Goal: Task Accomplishment & Management: Complete application form

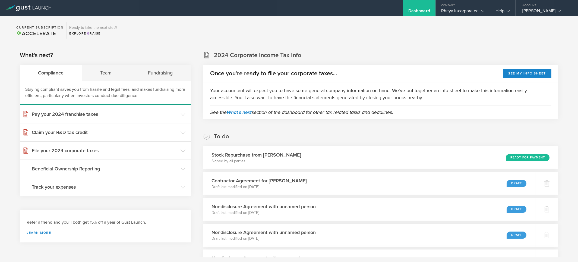
click at [389, 57] on section "2024 Corporate Income Tax Info Once you're ready to file your corporate taxes..…" at bounding box center [380, 85] width 355 height 68
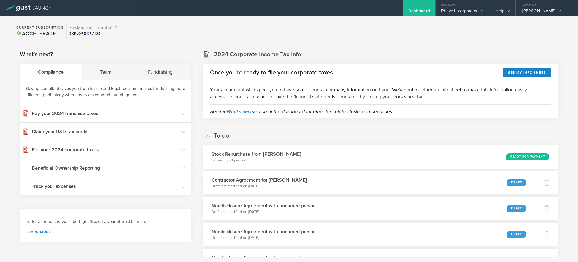
scroll to position [1, 0]
click at [481, 12] on icon at bounding box center [482, 11] width 3 height 3
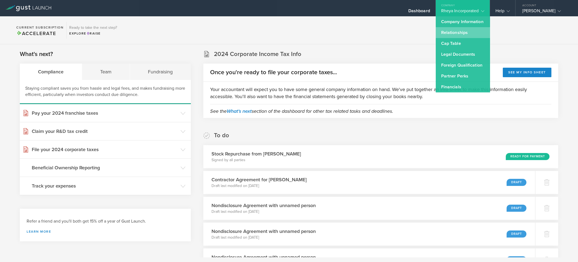
click at [450, 35] on link "Relationships" at bounding box center [463, 32] width 54 height 11
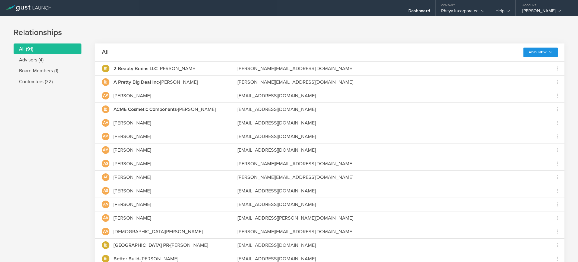
click at [539, 56] on button "Add New" at bounding box center [541, 53] width 34 height 10
click at [532, 63] on li "Add advisor" at bounding box center [538, 64] width 35 height 11
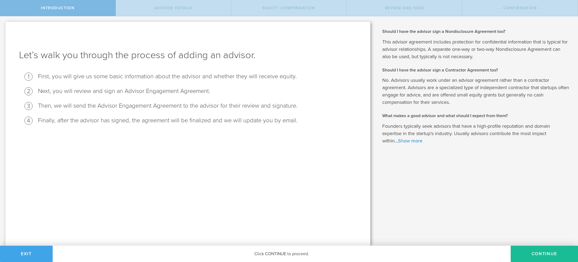
click at [42, 253] on button "Exit" at bounding box center [26, 253] width 53 height 16
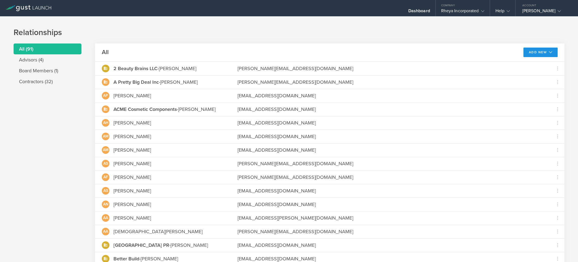
click at [525, 48] on button "Add New" at bounding box center [541, 53] width 34 height 10
click at [541, 78] on li "Add contractor" at bounding box center [538, 75] width 35 height 11
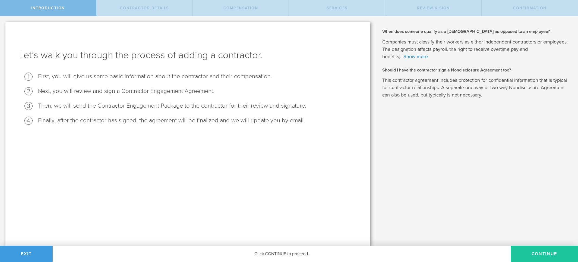
click at [518, 252] on button "Continue" at bounding box center [544, 253] width 67 height 16
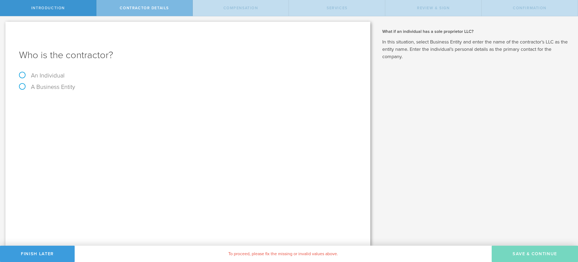
click at [37, 78] on label "An Individual" at bounding box center [42, 75] width 46 height 7
click at [4, 25] on input "An Individual" at bounding box center [2, 20] width 4 height 9
radio input "true"
click at [103, 99] on input "text" at bounding box center [208, 102] width 297 height 8
type input "[PERSON_NAME]"
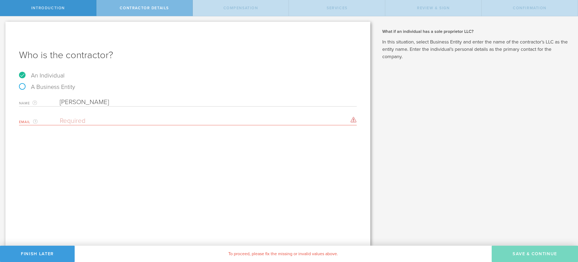
paste input "[PERSON_NAME][EMAIL_ADDRESS][DOMAIN_NAME]"
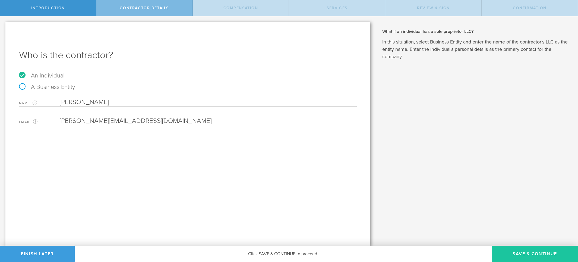
type input "[PERSON_NAME][EMAIL_ADDRESS][DOMAIN_NAME]"
click at [513, 249] on button "Save & Continue" at bounding box center [535, 253] width 86 height 16
select select "none"
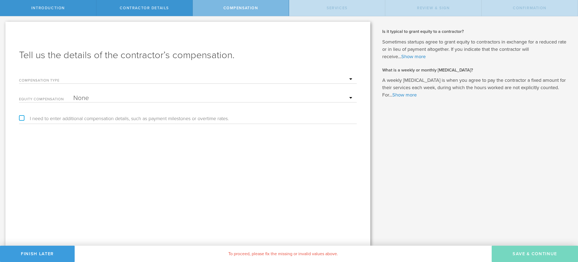
click at [143, 84] on form "Compensation Type Hourly Daily Weekly [MEDICAL_DATA] Monthly [MEDICAL_DATA] Pro…" at bounding box center [188, 87] width 338 height 30
click at [143, 79] on select "Hourly Daily Weekly [MEDICAL_DATA] Monthly [MEDICAL_DATA] Project Flat Rate No …" at bounding box center [213, 79] width 281 height 8
select select "hourlyFlatRate"
click at [73, 75] on select "Hourly Daily Weekly [MEDICAL_DATA] Monthly [MEDICAL_DATA] Project Flat Rate No …" at bounding box center [213, 79] width 281 height 8
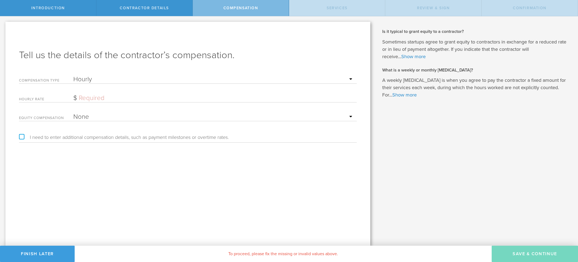
click at [136, 102] on input "text" at bounding box center [213, 98] width 281 height 8
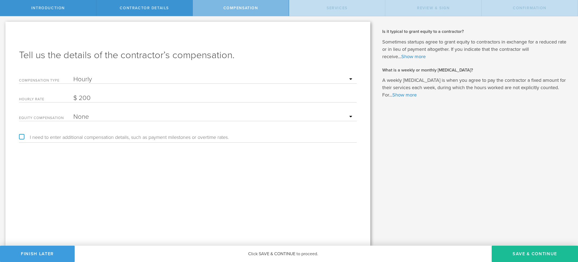
type input "200"
click at [113, 155] on div "Tell us the details of the contractor’s compensation. Compensation Type Hourly …" at bounding box center [187, 134] width 365 height 224
click at [510, 251] on button "Save & Continue" at bounding box center [535, 253] width 86 height 16
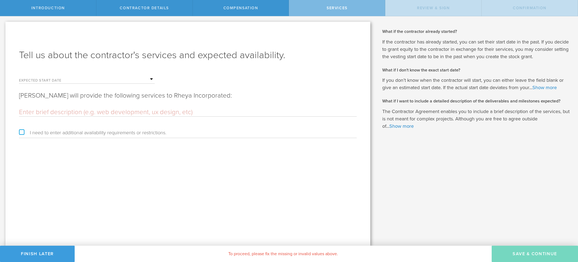
click at [85, 80] on input "text" at bounding box center [113, 79] width 81 height 8
click at [80, 125] on span "13" at bounding box center [78, 122] width 10 height 10
click at [99, 115] on input "text" at bounding box center [188, 112] width 338 height 8
click at [115, 114] on input "text" at bounding box center [188, 112] width 338 height 8
click at [70, 112] on input "text" at bounding box center [188, 112] width 338 height 8
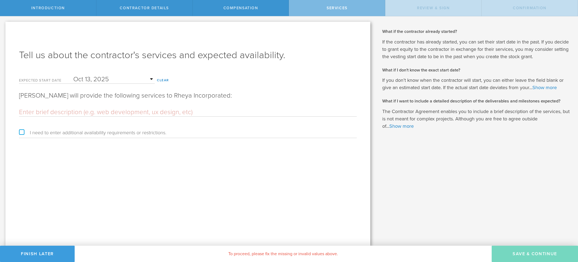
paste input "Advising on operational systems and infrastructure to support growth Guidance o…"
type input "Advising on operational systems and infrastructure to support growth Guidance o…"
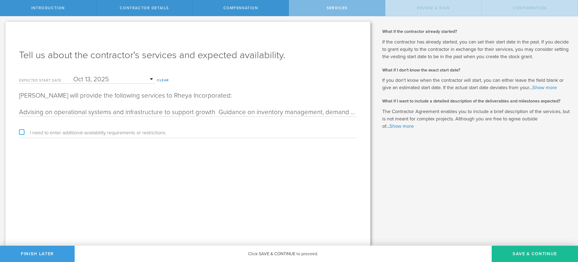
scroll to position [0, 918]
type textarea "s"
drag, startPoint x: 129, startPoint y: 114, endPoint x: 17, endPoint y: 113, distance: 112.7
click at [6, 113] on div "Tell us about the contractor's services and expected availability. Expected sta…" at bounding box center [187, 134] width 365 height 224
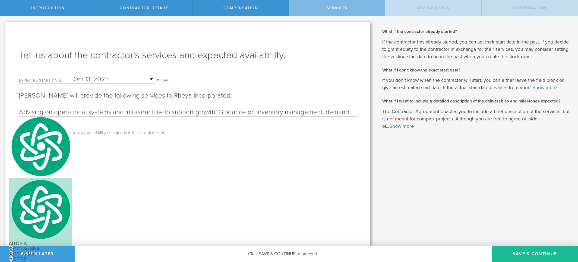
click at [21, 113] on input "Advising on operational systems and infrastructure to support growth Guidance o…" at bounding box center [188, 112] width 338 height 8
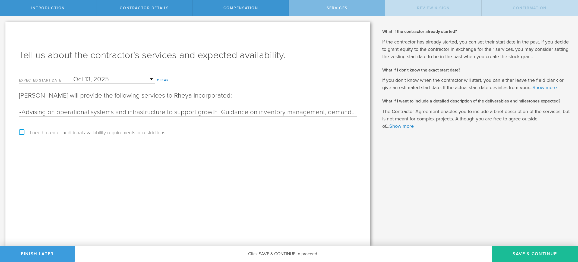
click at [217, 110] on input "•Advising on operational systems and infrastructure to support growth Guidance …" at bounding box center [188, 112] width 338 height 8
drag, startPoint x: 253, startPoint y: 114, endPoint x: 324, endPoint y: 114, distance: 71.1
click at [336, 114] on input "•Advising on operational systems and infrastructure to support growth •Guidance…" at bounding box center [188, 112] width 338 height 8
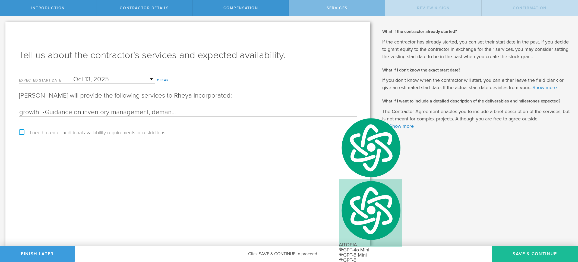
drag, startPoint x: 250, startPoint y: 113, endPoint x: 245, endPoint y: 112, distance: 5.0
click at [250, 112] on input "•Advising on operational systems and infrastructure to support growth •Guidance…" at bounding box center [188, 112] width 338 height 8
click at [245, 112] on input "•Advising on operational systems and infrastructure to support growth •Guidance…" at bounding box center [188, 112] width 338 height 8
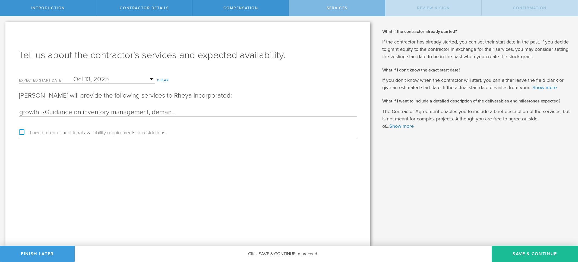
click at [250, 113] on input "•Advising on operational systems and infrastructure to support growth •Guidance…" at bounding box center [188, 112] width 338 height 8
drag, startPoint x: 247, startPoint y: 112, endPoint x: 345, endPoint y: 112, distance: 98.3
click at [349, 112] on input "•Advising on operational systems and infrastructure to support growth •Guidance…" at bounding box center [188, 112] width 338 height 8
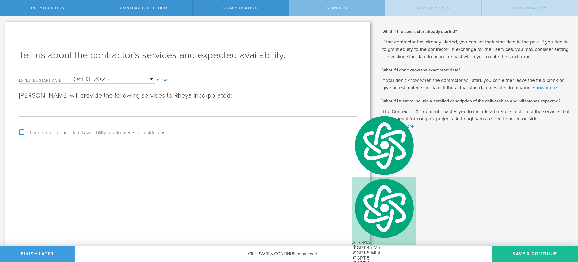
scroll to position [0, 0]
click at [207, 106] on div "•Advising on operational systems and infrastructure to support growth •Guidance…" at bounding box center [188, 110] width 338 height 11
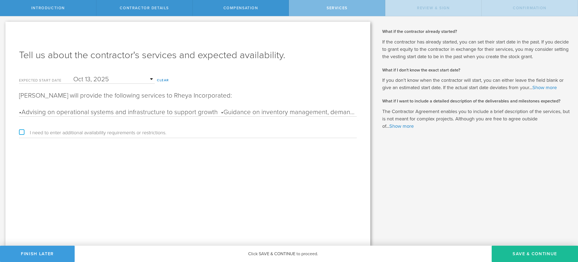
click at [323, 115] on input "•Advising on operational systems and infrastructure to support growth •Guidance…" at bounding box center [188, 112] width 338 height 8
click at [220, 112] on input "•Advising on operational systems and infrastructure to support growth •Guidance…" at bounding box center [188, 112] width 338 height 8
drag, startPoint x: 191, startPoint y: 112, endPoint x: 238, endPoint y: 111, distance: 47.5
click at [191, 112] on input "•Advising on operational systems and infrastructure to support growth • Guidanc…" at bounding box center [188, 112] width 338 height 8
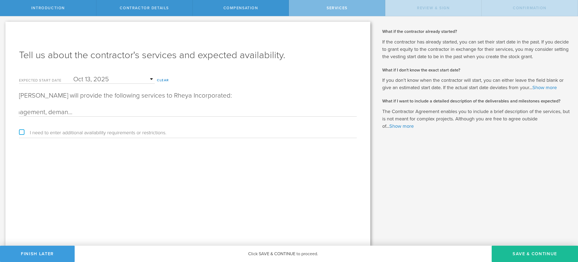
drag, startPoint x: 245, startPoint y: 115, endPoint x: 310, endPoint y: 115, distance: 64.9
click at [326, 114] on input "•Advising on operational systems and infrastructure to support growth • Guidanc…" at bounding box center [188, 112] width 338 height 8
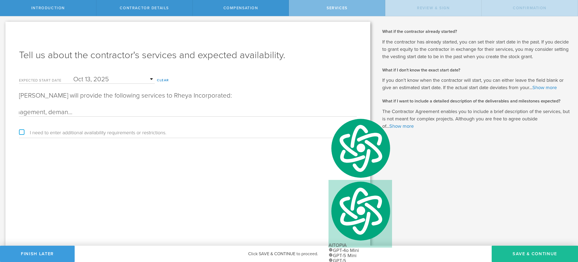
click at [264, 111] on input "•Advising on operational systems and infrastructure to support growth • Guidanc…" at bounding box center [188, 112] width 338 height 8
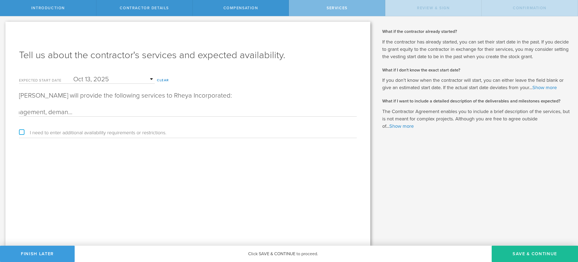
scroll to position [0, 340]
drag, startPoint x: 322, startPoint y: 113, endPoint x: 337, endPoint y: 113, distance: 14.7
click at [356, 113] on input "•Advising on operational systems and infrastructure to support growth • Guidanc…" at bounding box center [188, 112] width 338 height 8
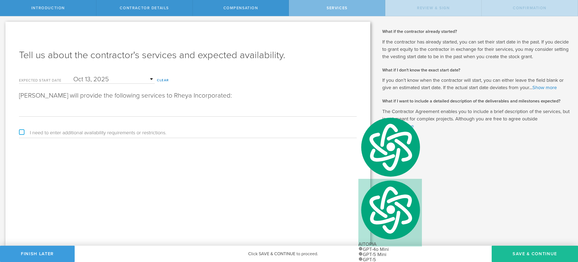
click at [323, 113] on input "•Advising on operational systems and infrastructure to support growth • Guidanc…" at bounding box center [188, 112] width 338 height 8
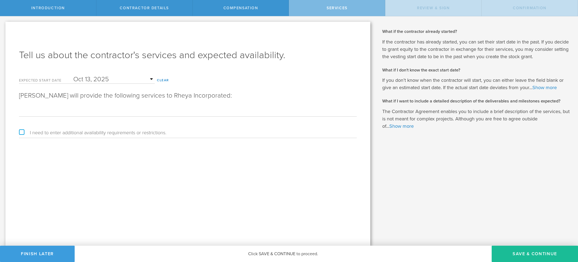
click at [289, 112] on input "•Advising on operational systems and infrastructure to support growth • Guidanc…" at bounding box center [188, 112] width 338 height 8
click at [292, 114] on input "•Advising on operational systems and infrastructure to support growth • Guidanc…" at bounding box center [188, 112] width 338 height 8
drag, startPoint x: 320, startPoint y: 113, endPoint x: 345, endPoint y: 113, distance: 24.4
click at [345, 113] on input "•Advising on operational systems and infrastructure to support growth • Guidanc…" at bounding box center [188, 112] width 338 height 8
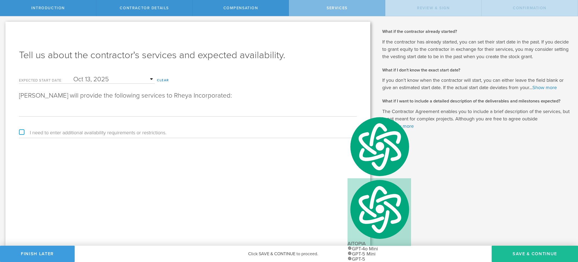
drag, startPoint x: 138, startPoint y: 117, endPoint x: 117, endPoint y: 116, distance: 21.7
click at [139, 116] on form "Expected start date October 2025 Mon Tue Wed Thu Fri Sat Sun 1 2 3 4 5 6 7 8 9 …" at bounding box center [188, 104] width 338 height 65
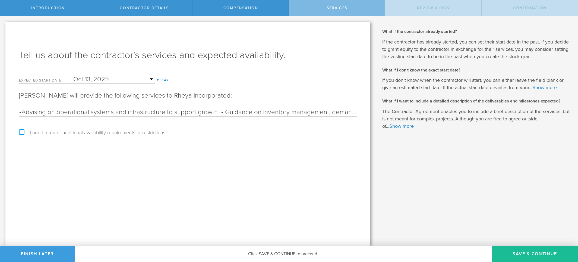
drag, startPoint x: 260, startPoint y: 113, endPoint x: 340, endPoint y: 109, distance: 80.2
click at [340, 109] on input "•Advising on operational systems and infrastructure to support growth • Guidanc…" at bounding box center [188, 112] width 338 height 8
drag, startPoint x: 346, startPoint y: 111, endPoint x: 351, endPoint y: 112, distance: 4.7
click at [361, 111] on div "Tell us about the contractor's services and expected availability. Expected sta…" at bounding box center [187, 134] width 365 height 224
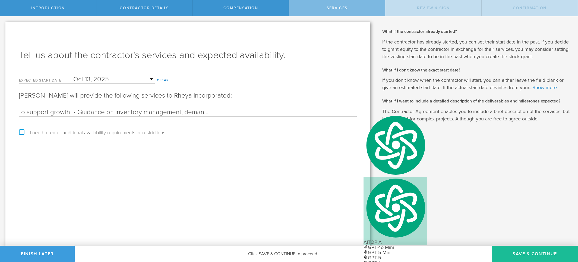
click at [291, 112] on input "•Advising on operational systems and infrastructure to support growth • Guidanc…" at bounding box center [188, 112] width 338 height 8
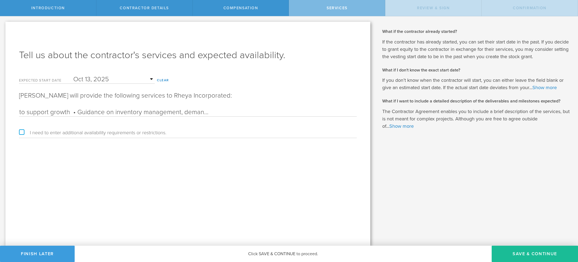
drag, startPoint x: 279, startPoint y: 112, endPoint x: 282, endPoint y: 115, distance: 3.7
click at [279, 112] on input "•Advising on operational systems and infrastructure to support growth • Guidanc…" at bounding box center [188, 112] width 338 height 8
drag, startPoint x: 343, startPoint y: 111, endPoint x: 335, endPoint y: 113, distance: 8.1
click at [335, 113] on input "•Advising on operational systems and infrastructure to support growth • Guidanc…" at bounding box center [188, 112] width 338 height 8
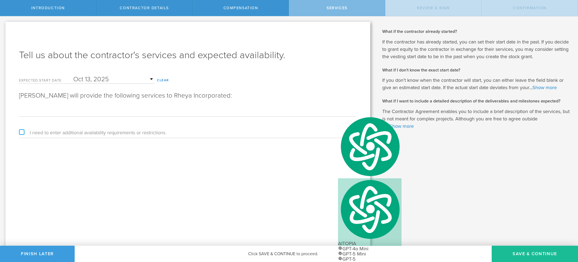
click at [258, 114] on input "•Advising on operational systems and infrastructure to support growth • Guidanc…" at bounding box center [188, 112] width 338 height 8
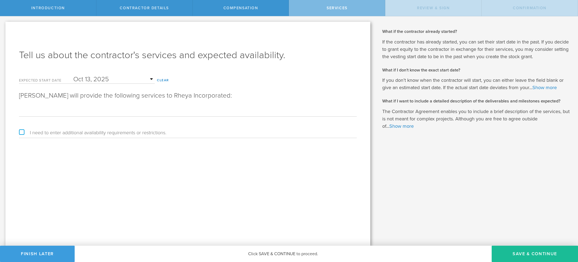
click at [283, 114] on input "•Advising on operational systems and infrastructure to support growth • Guidanc…" at bounding box center [188, 112] width 338 height 8
drag, startPoint x: 312, startPoint y: 113, endPoint x: 349, endPoint y: 115, distance: 37.2
click at [355, 113] on input "•Advising on operational systems and infrastructure to support growth • Guidanc…" at bounding box center [188, 112] width 338 height 8
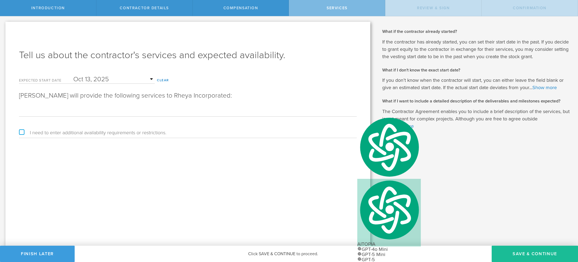
click at [156, 112] on input "•Advising on operational systems and infrastructure to support growth • Guidanc…" at bounding box center [188, 112] width 338 height 8
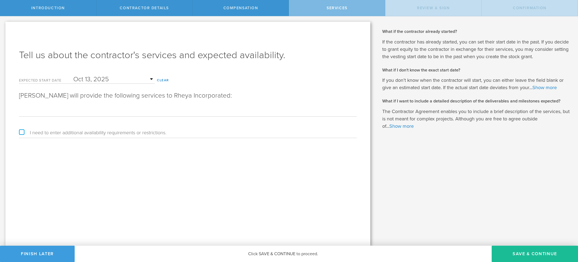
click at [132, 113] on input "•Advising on operational systems and infrastructure to support growth • Guidanc…" at bounding box center [188, 112] width 338 height 8
drag, startPoint x: 324, startPoint y: 111, endPoint x: 372, endPoint y: 112, distance: 48.6
click at [372, 112] on div "Let’s walk you through the process of adding a contractor. First, you will give…" at bounding box center [188, 130] width 376 height 229
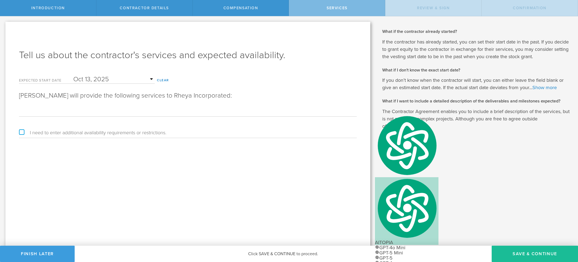
type input "•Advising on operational systems and infrastructure to support growth • Guidanc…"
click at [286, 188] on div "Tell us about the contractor's services and expected availability. Expected sta…" at bounding box center [187, 134] width 365 height 224
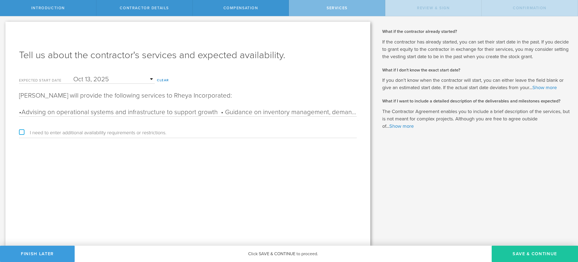
click at [528, 252] on button "Save & Continue" at bounding box center [535, 253] width 86 height 16
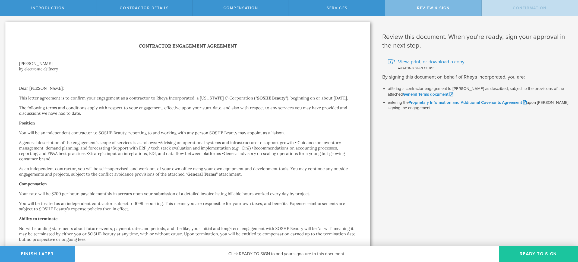
click at [547, 254] on button "Ready to Sign" at bounding box center [538, 253] width 79 height 16
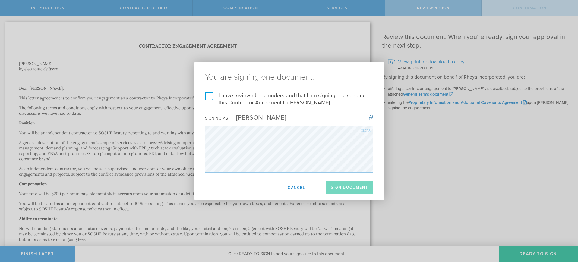
click at [206, 97] on label "I have reviewed and understand that I am signing and sending this Contractor Ag…" at bounding box center [289, 99] width 168 height 14
click at [0, 0] on input "I have reviewed and understand that I am signing and sending this Contractor Ag…" at bounding box center [0, 0] width 0 height 0
click at [350, 191] on button "Sign Document" at bounding box center [350, 188] width 48 height 14
